Goal: Task Accomplishment & Management: Complete application form

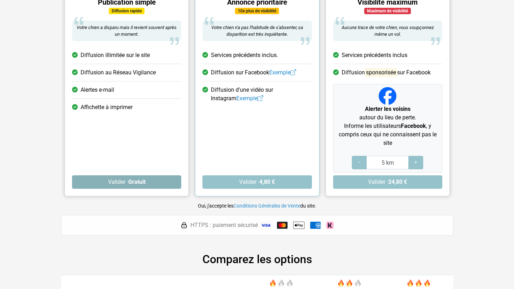
scroll to position [100, 0]
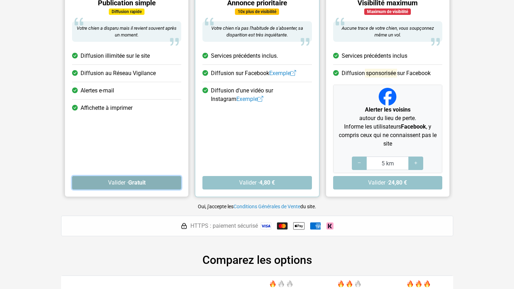
click at [133, 181] on strong "Gratuit" at bounding box center [136, 182] width 17 height 7
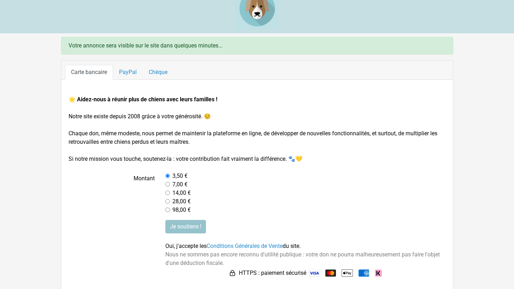
scroll to position [16, 0]
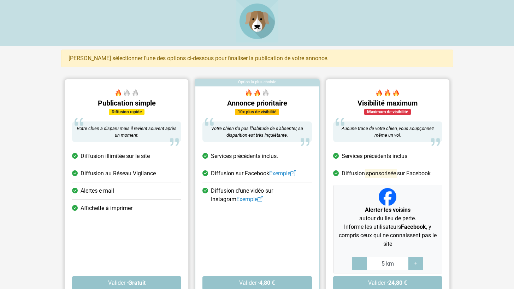
scroll to position [100, 0]
